Goal: Task Accomplishment & Management: Use online tool/utility

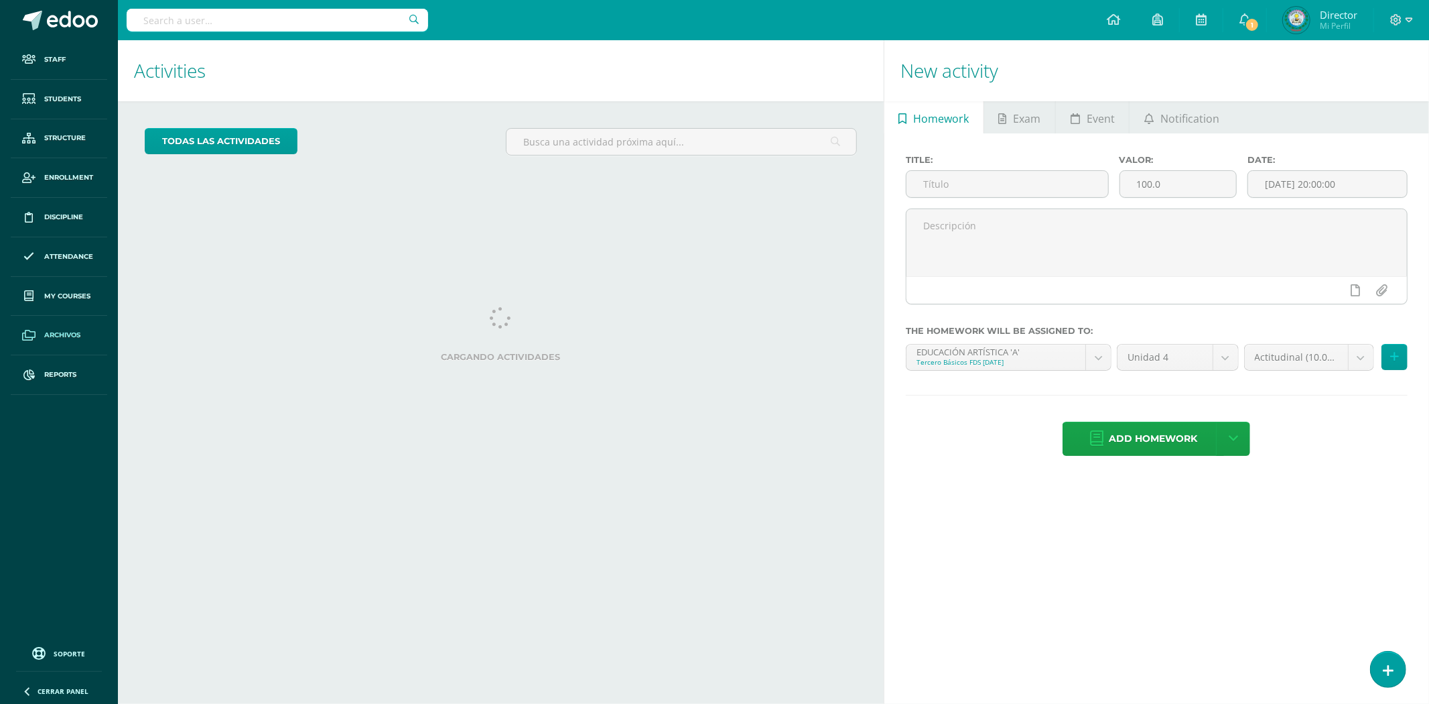
click at [71, 328] on link "Archivos" at bounding box center [59, 336] width 97 height 40
click at [81, 377] on link "Reports" at bounding box center [59, 375] width 97 height 40
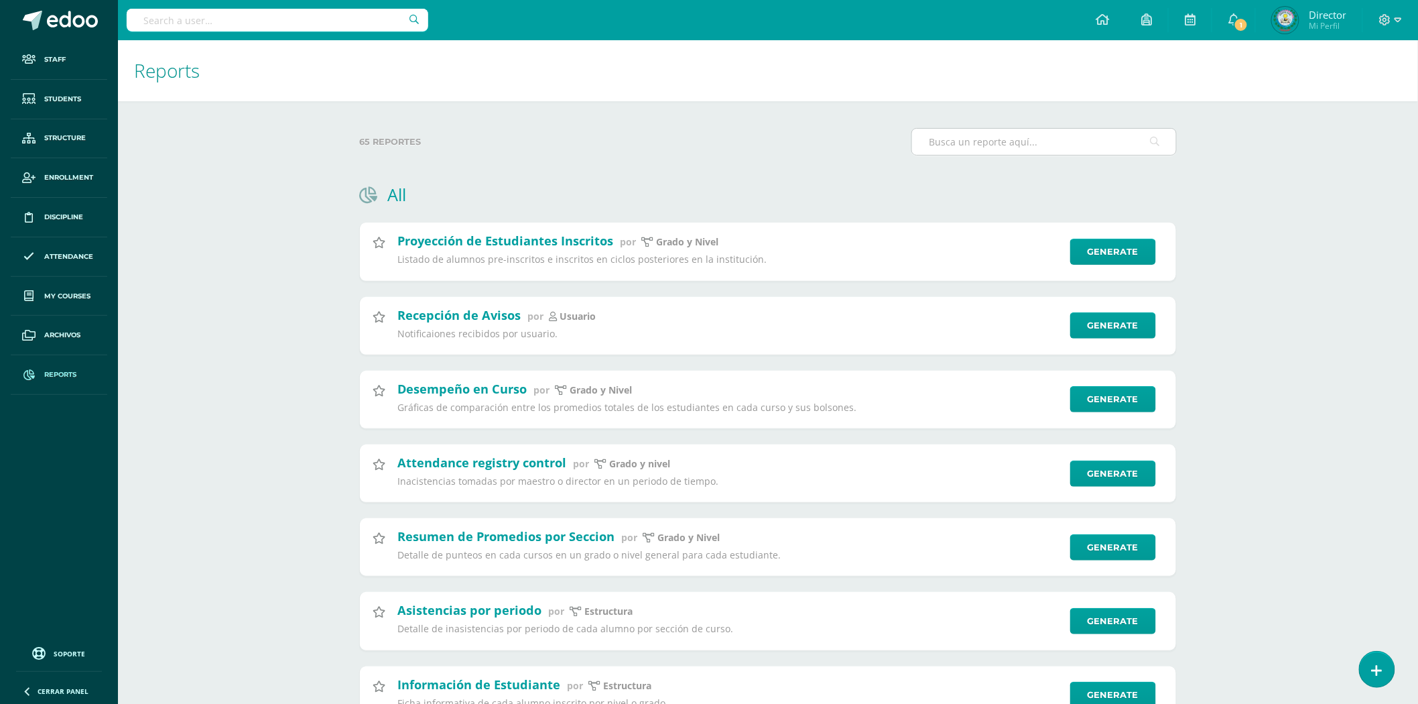
click at [1008, 137] on input "text" at bounding box center [1044, 142] width 264 height 26
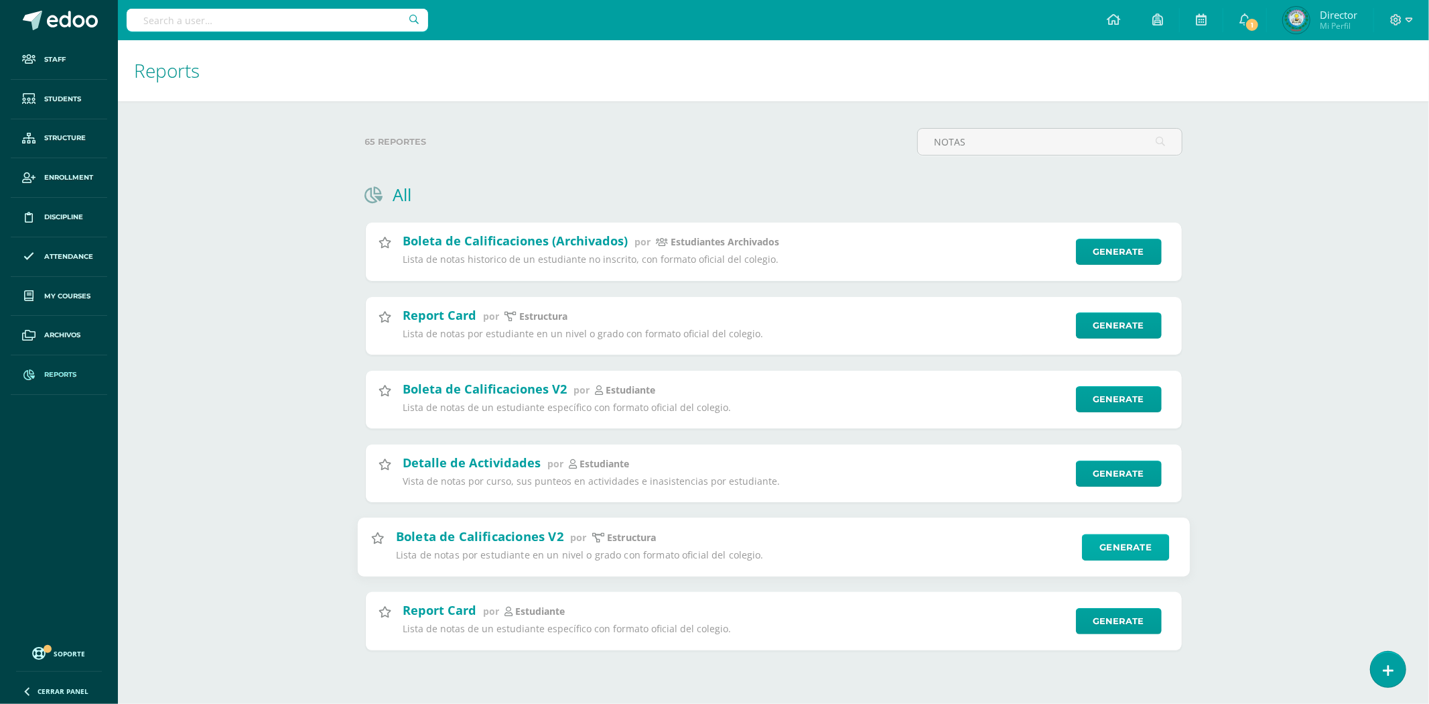
type input "NOTAS"
click at [1121, 554] on link "Generate" at bounding box center [1126, 546] width 88 height 27
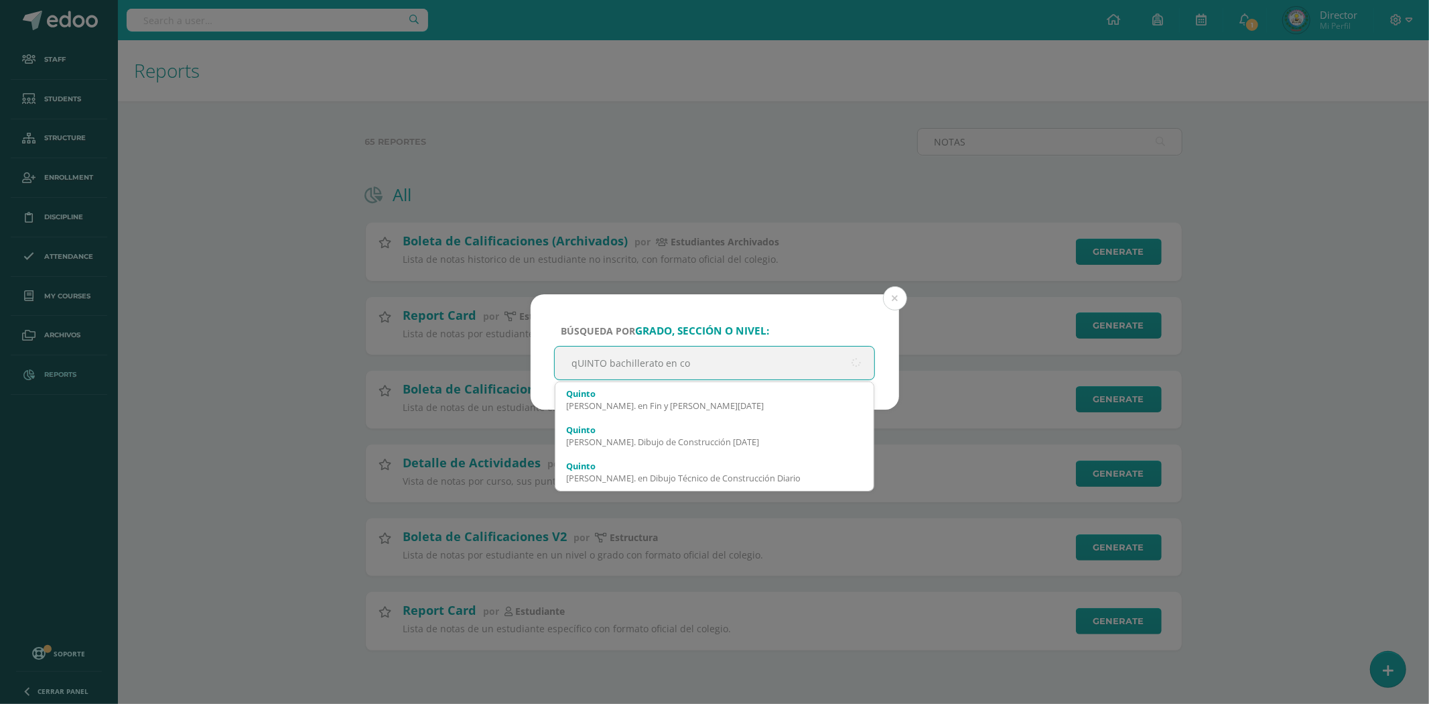
type input "qUINTO bachillerato en con"
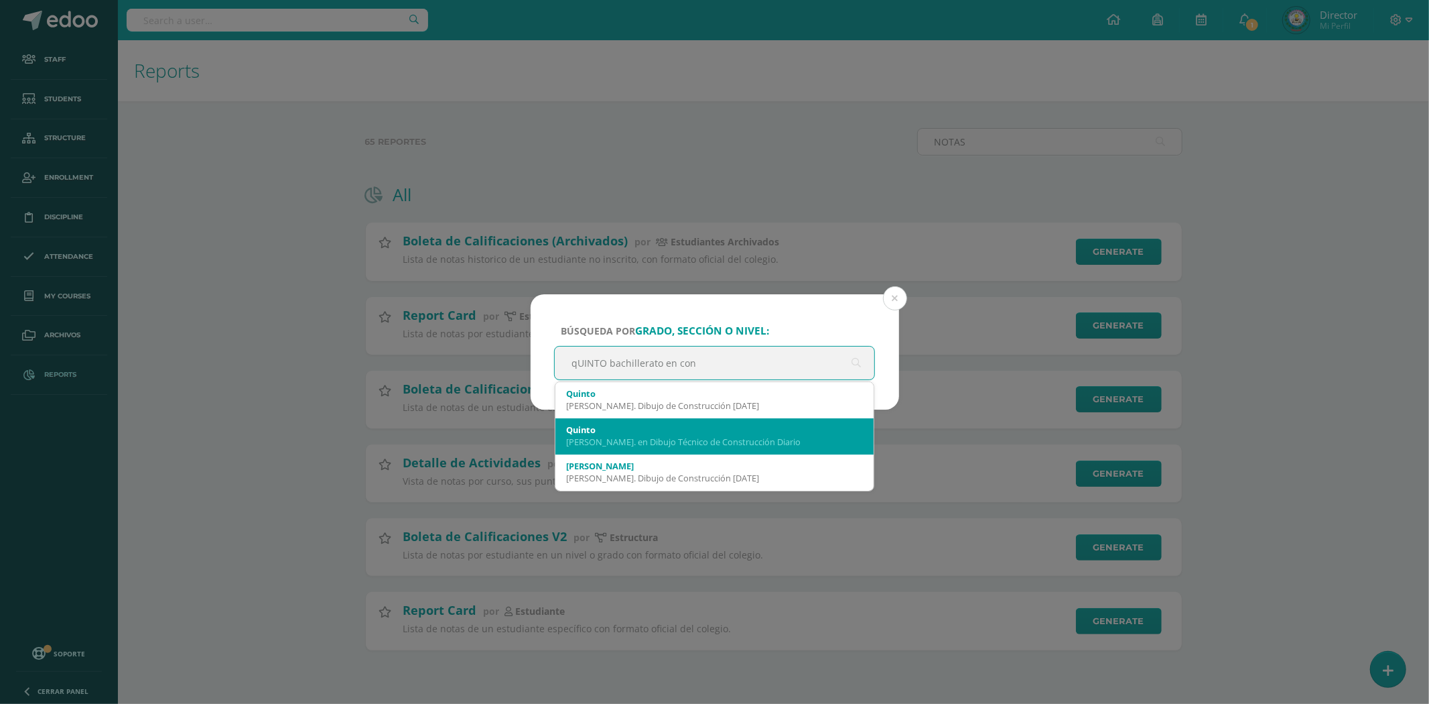
click at [765, 439] on div "[PERSON_NAME]. en Dibujo Técnico de Construcción Diario" at bounding box center [715, 442] width 298 height 12
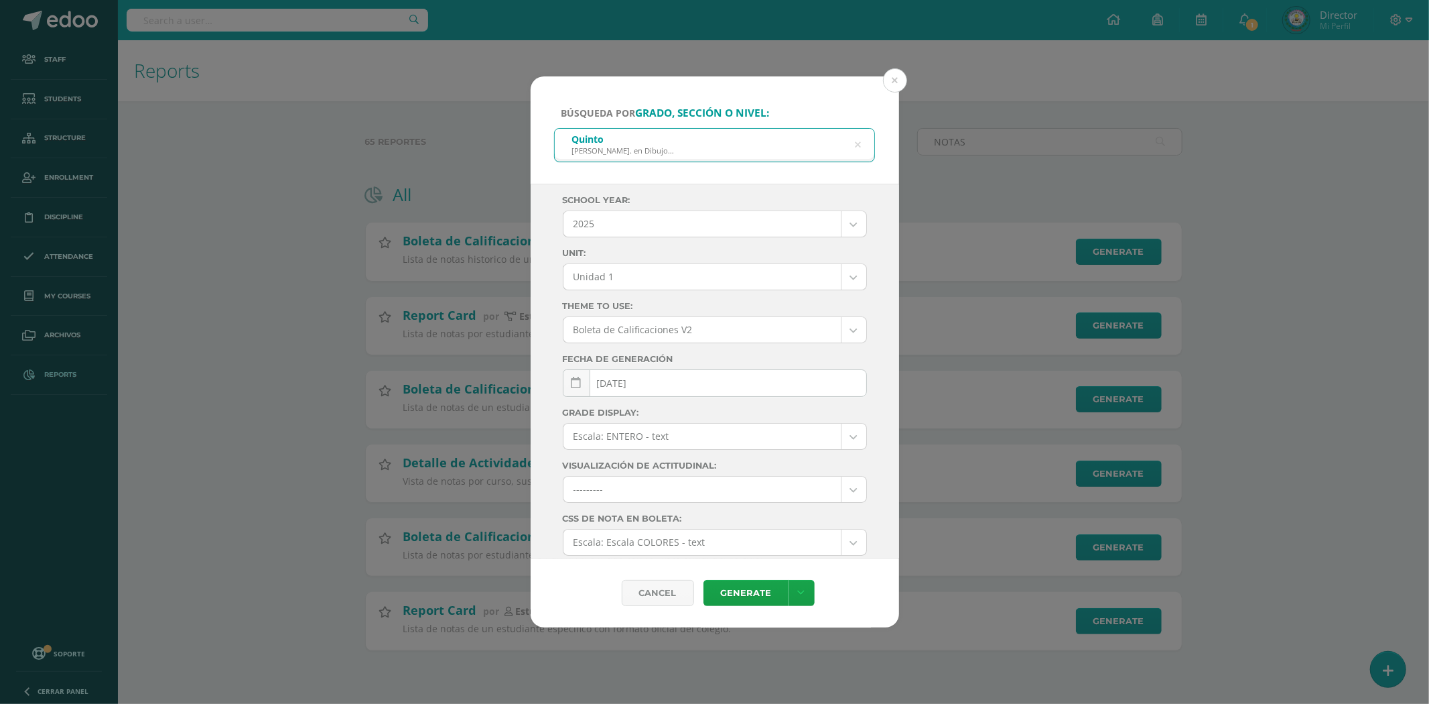
click at [662, 286] on body "Búsqueda por grado, sección o nivel: [PERSON_NAME]. en Dibujo Técnico de Constr…" at bounding box center [714, 346] width 1429 height 693
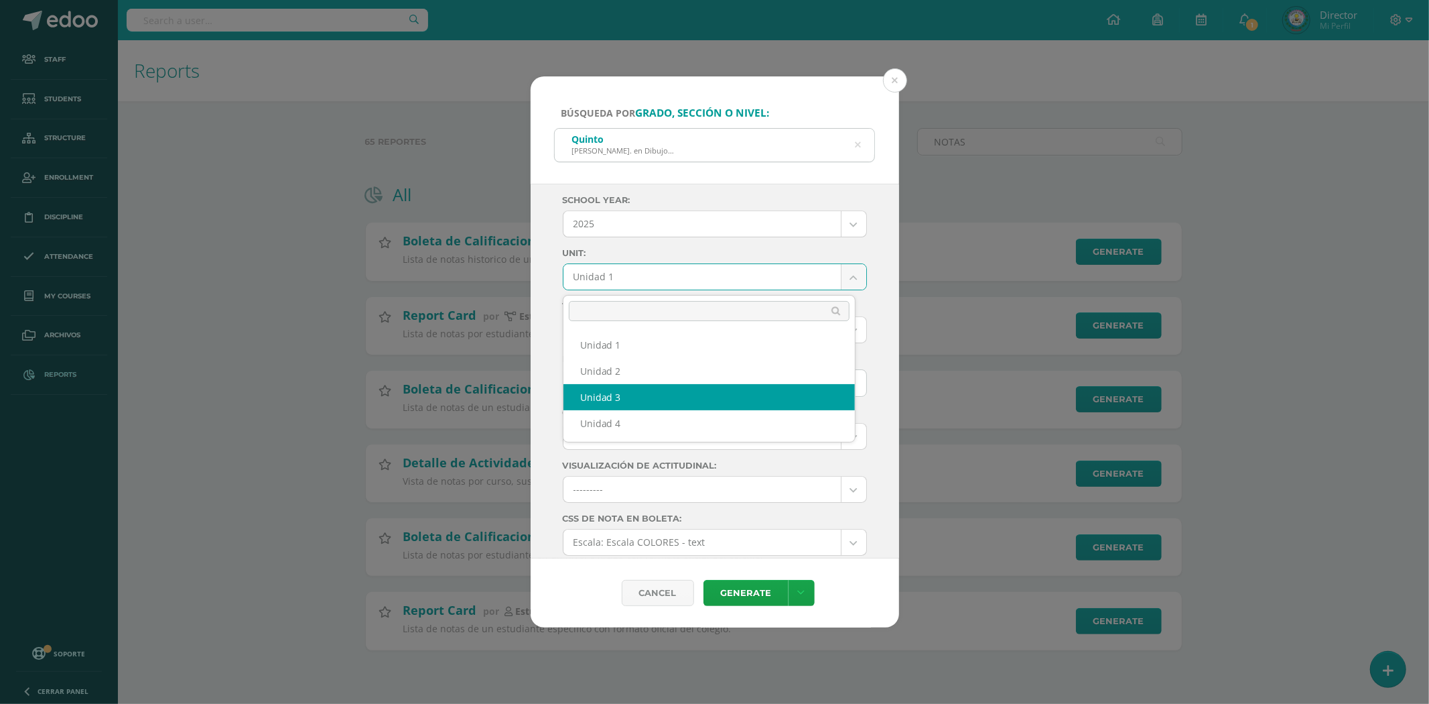
select select "Unidad 3"
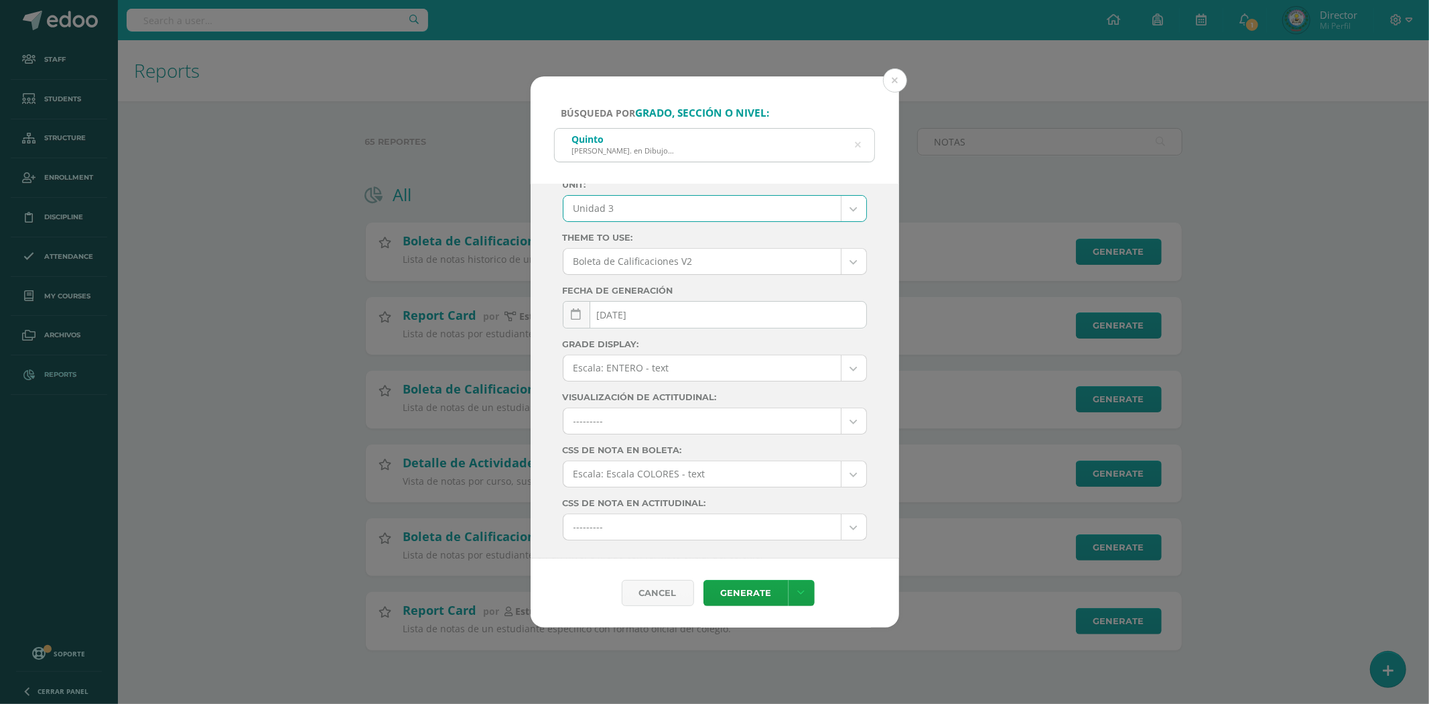
scroll to position [102, 0]
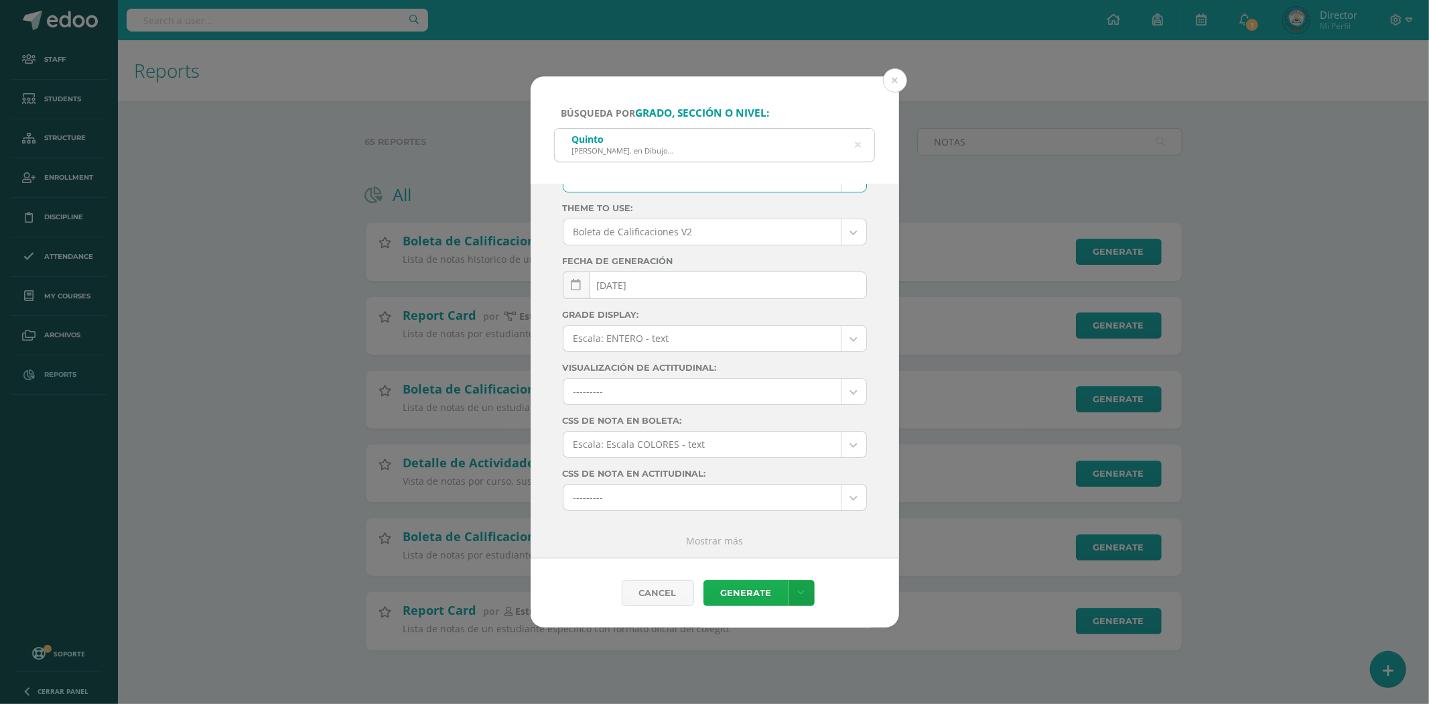
click at [766, 599] on link "Generate" at bounding box center [746, 593] width 85 height 26
